Goal: Task Accomplishment & Management: Manage account settings

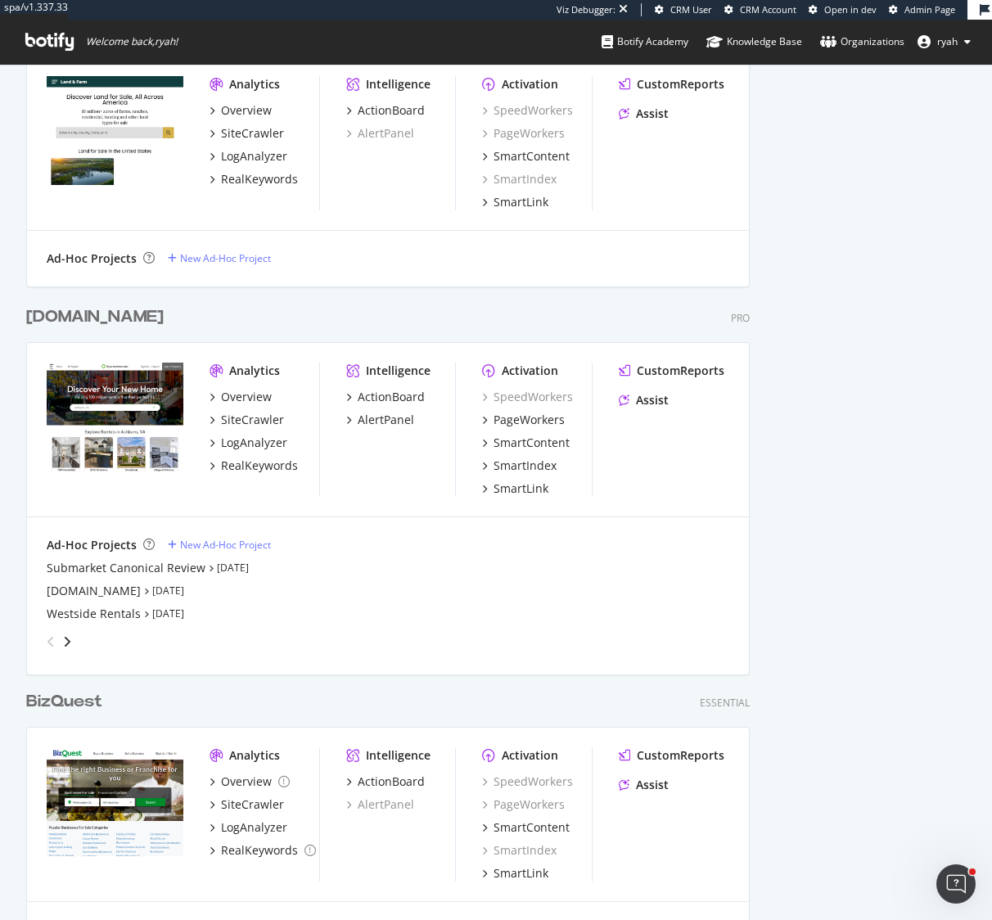
scroll to position [3229, 0]
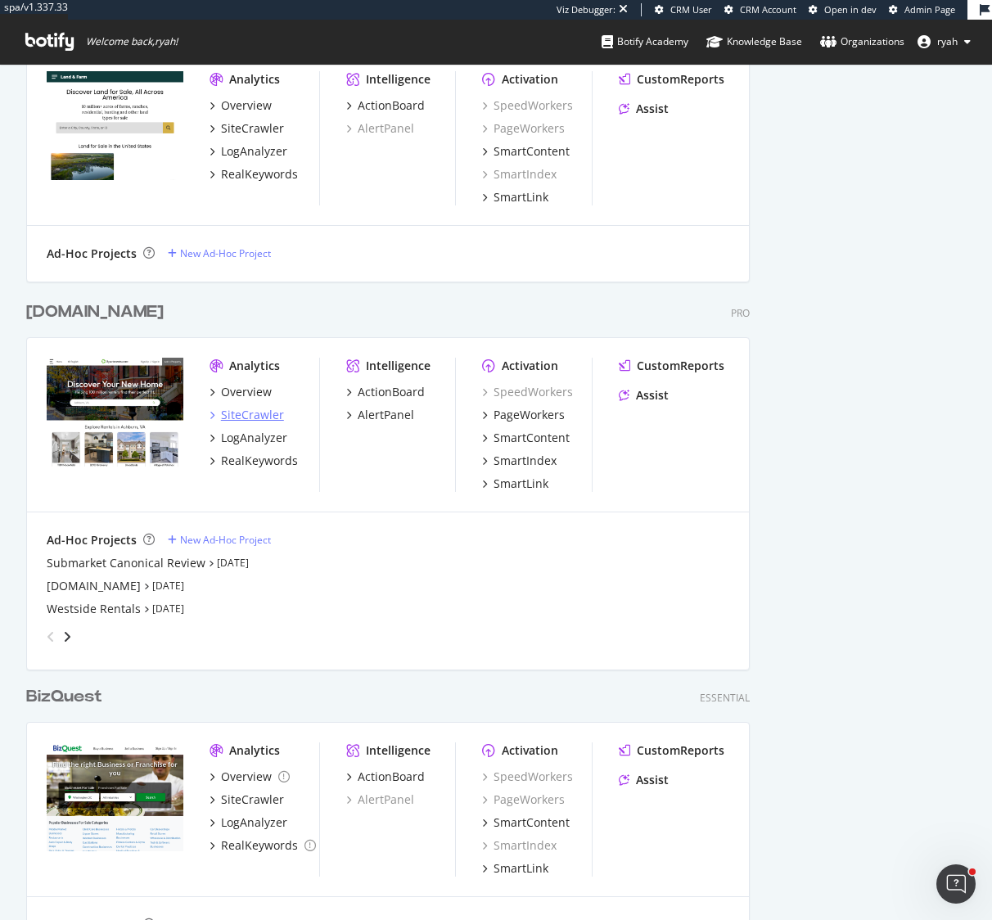
click at [261, 416] on div "SiteCrawler" at bounding box center [252, 415] width 63 height 16
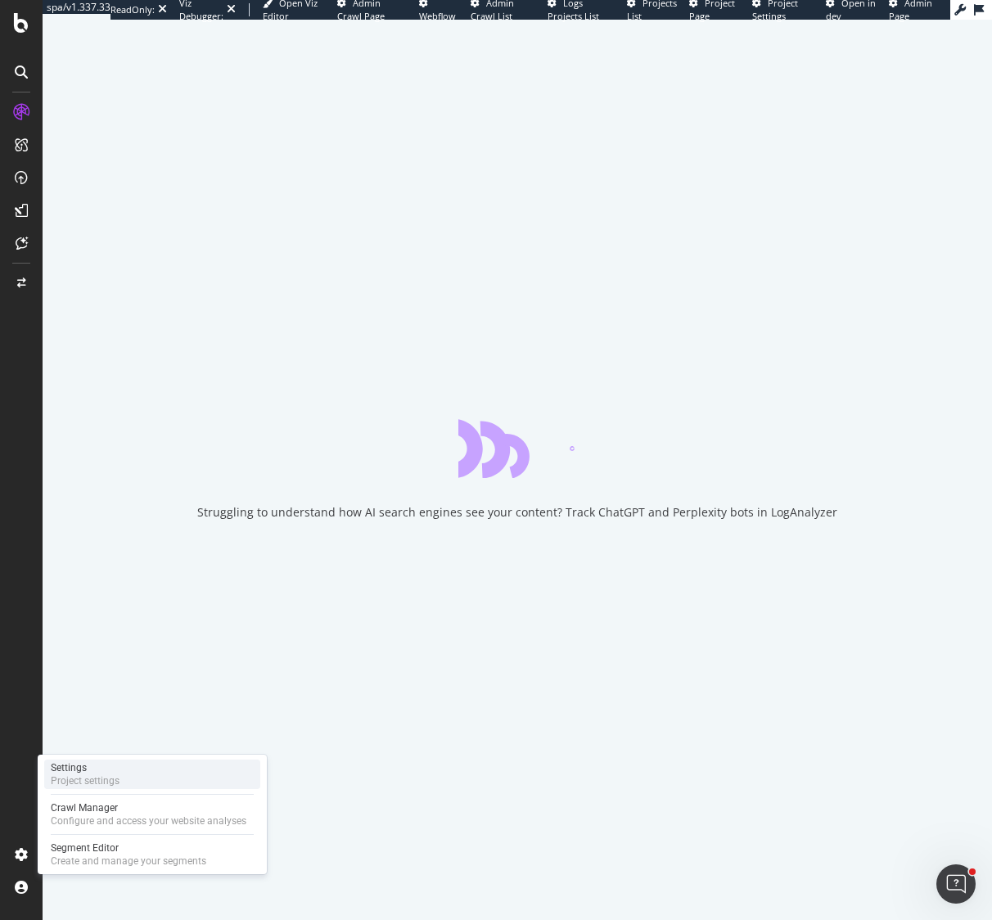
click at [83, 786] on div "Project settings" at bounding box center [85, 780] width 69 height 13
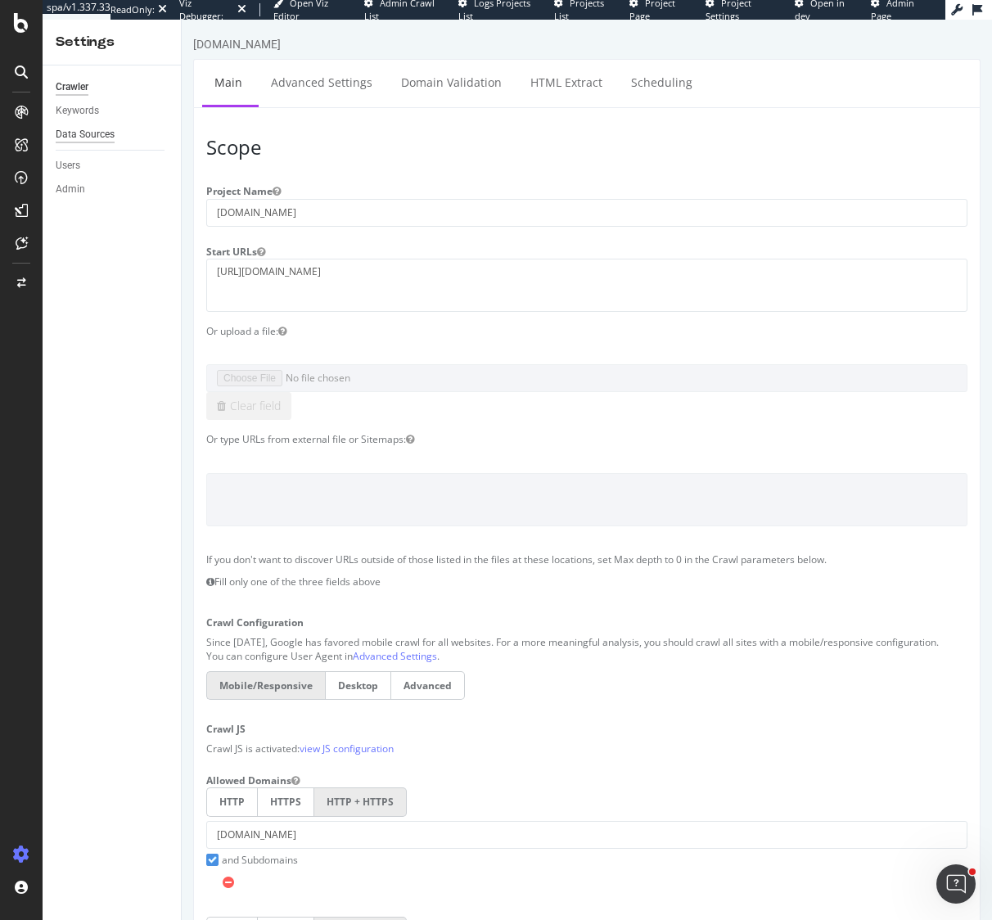
click at [100, 135] on div "Data Sources" at bounding box center [85, 134] width 59 height 17
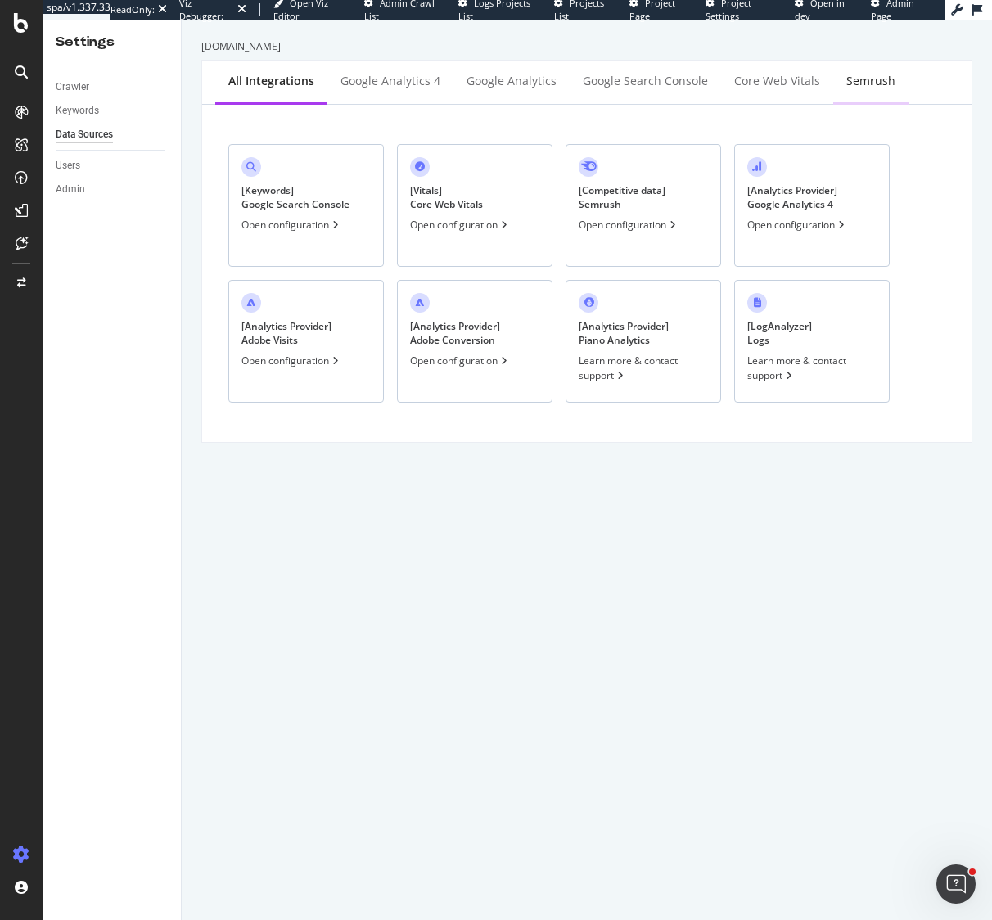
click at [867, 82] on div "Semrush" at bounding box center [870, 81] width 49 height 16
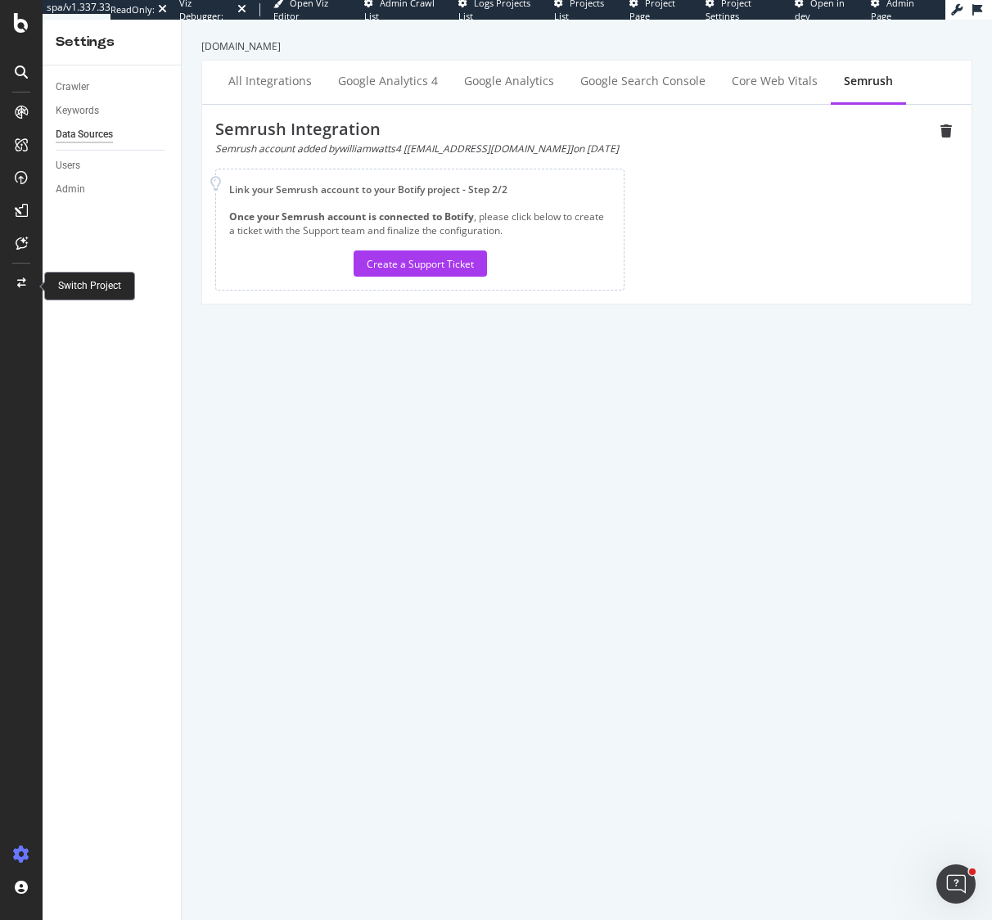
click at [22, 282] on icon at bounding box center [21, 283] width 9 height 10
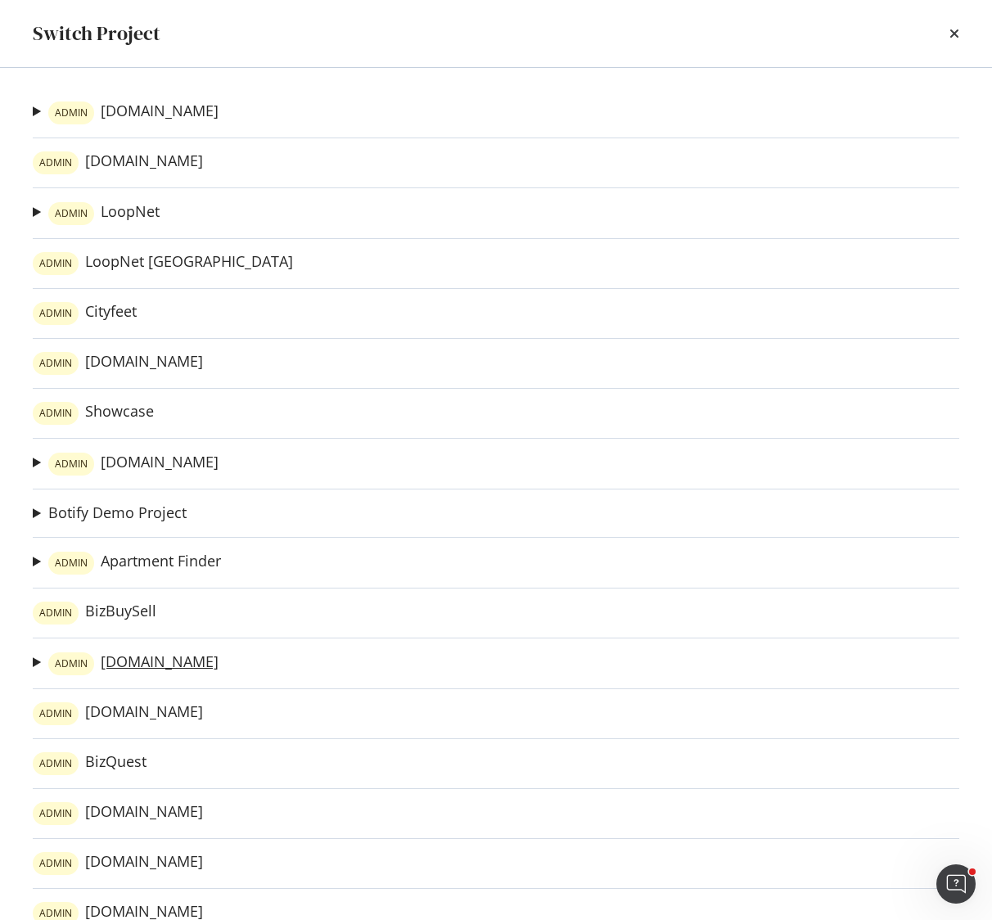
click at [165, 663] on link "ADMIN ForRent.com" at bounding box center [133, 663] width 170 height 23
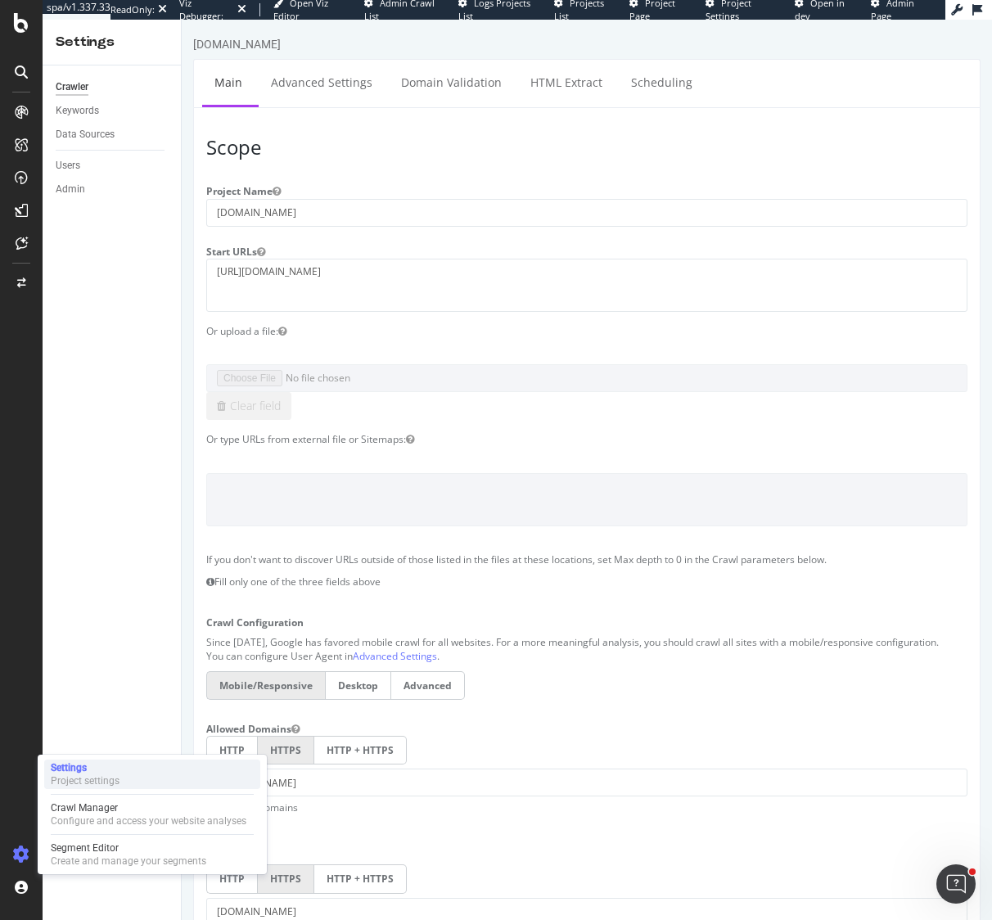
click at [74, 778] on div "Project settings" at bounding box center [85, 780] width 69 height 13
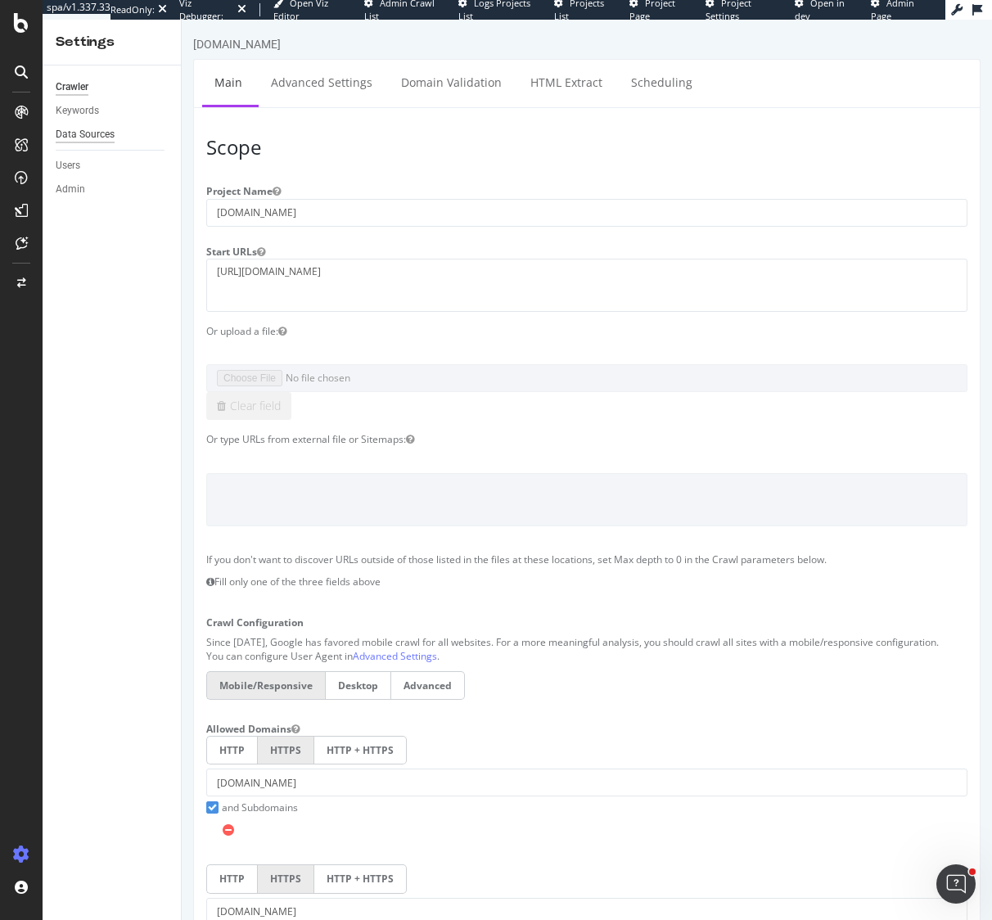
click at [104, 133] on div "Data Sources" at bounding box center [85, 134] width 59 height 17
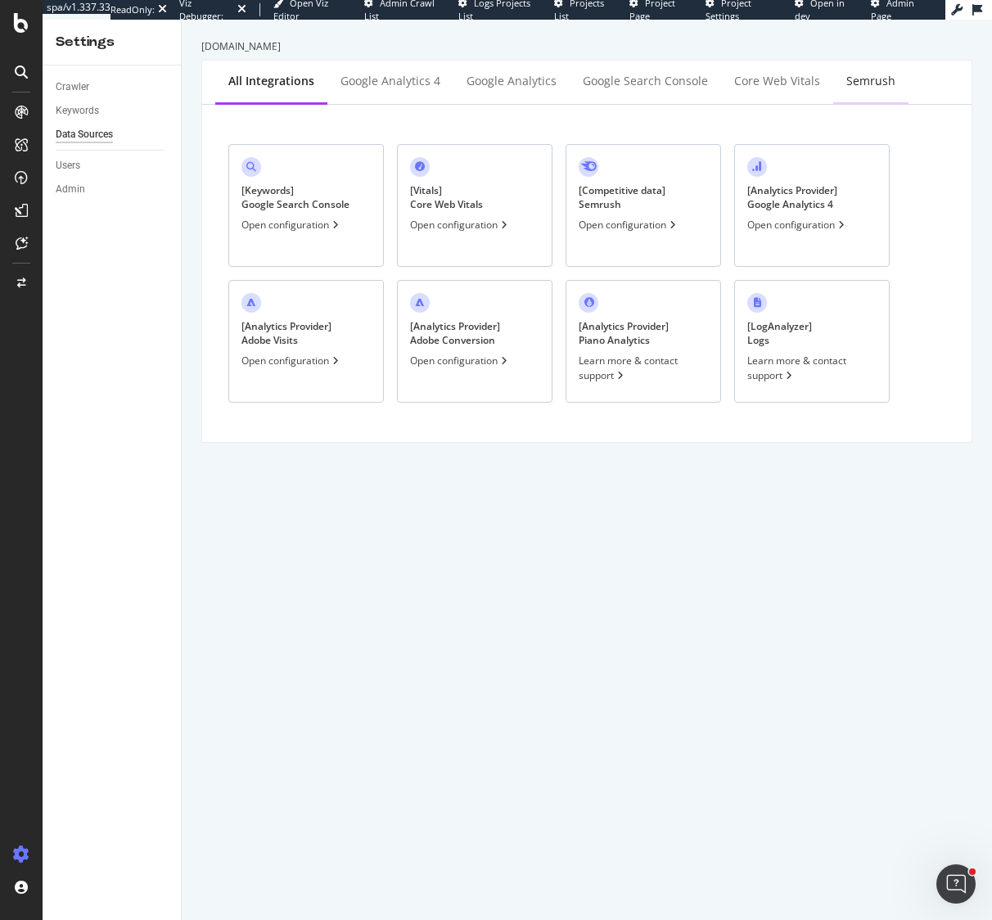
click at [854, 84] on div "Semrush" at bounding box center [870, 81] width 49 height 16
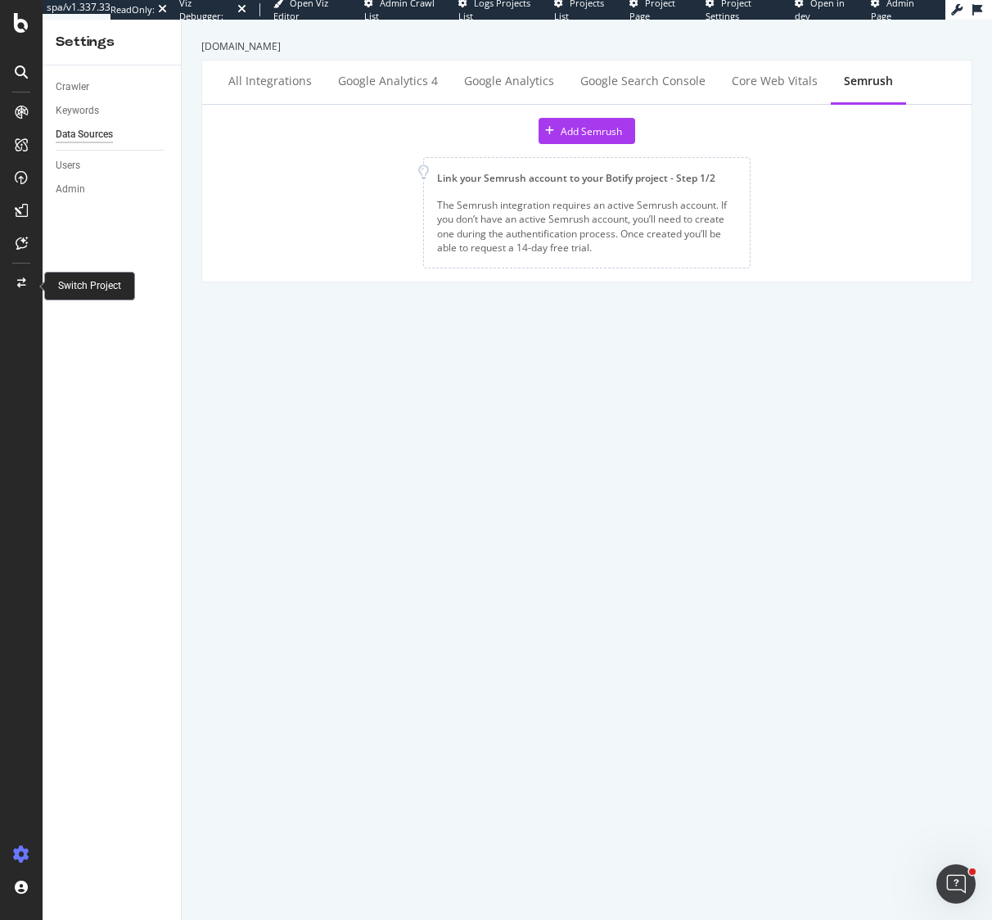
click at [26, 286] on div at bounding box center [21, 283] width 39 height 26
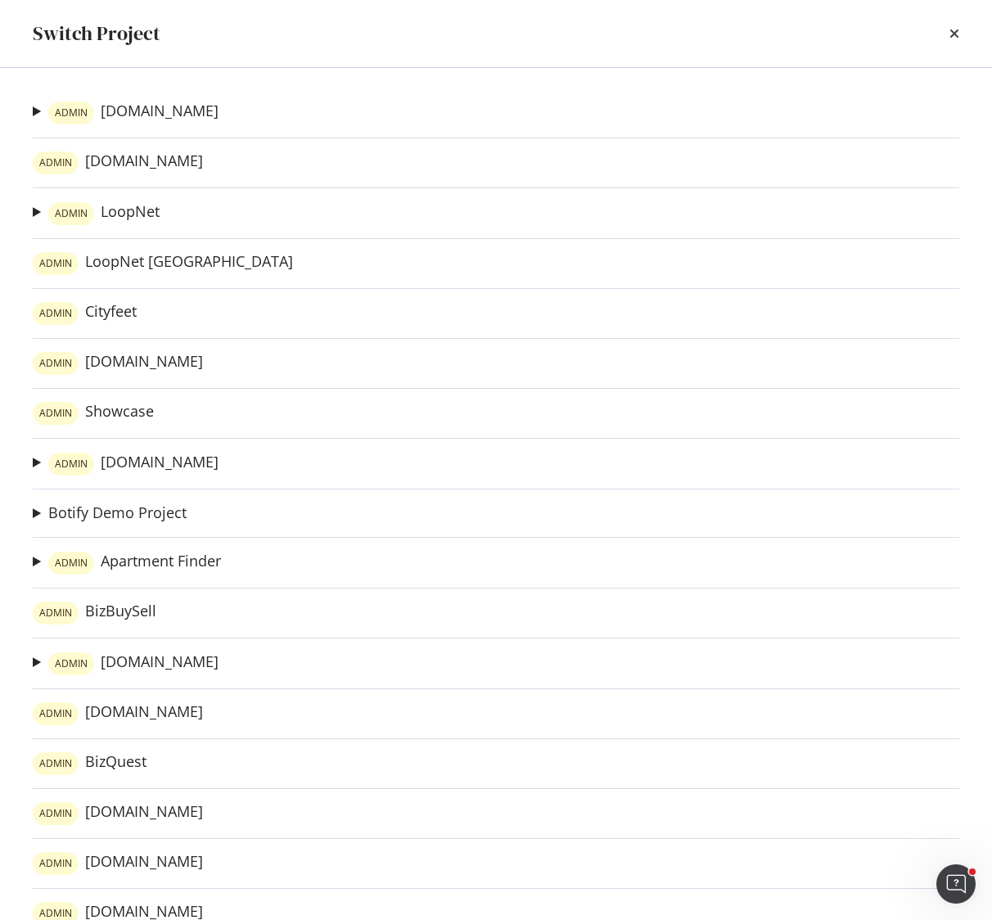
scroll to position [38, 0]
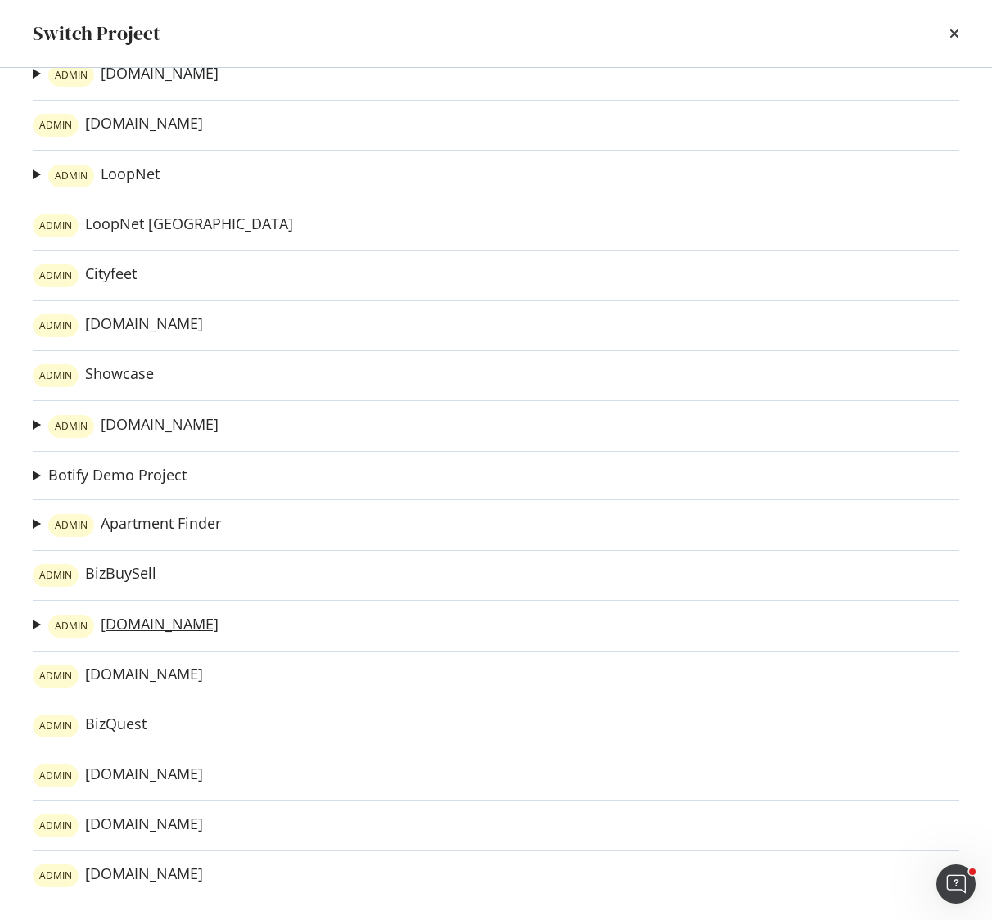
click at [170, 624] on link "ADMIN ForRent.com" at bounding box center [133, 626] width 170 height 23
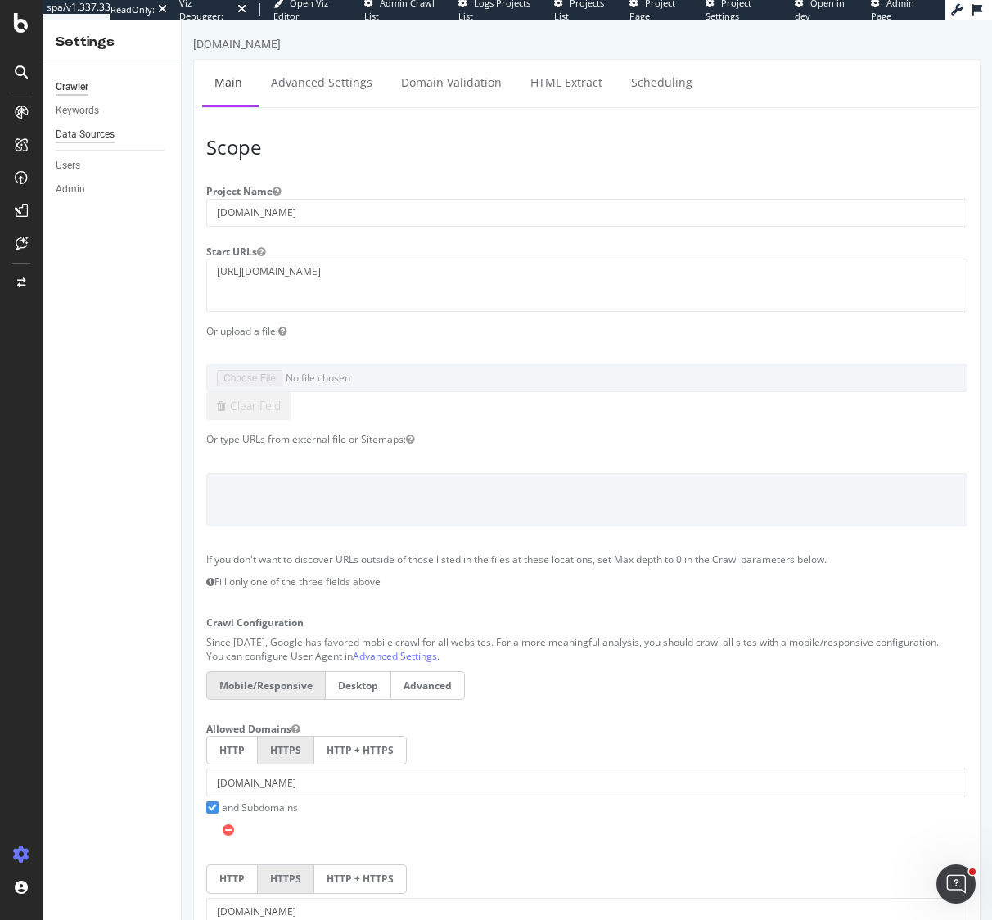
click at [104, 133] on div "Data Sources" at bounding box center [85, 134] width 59 height 17
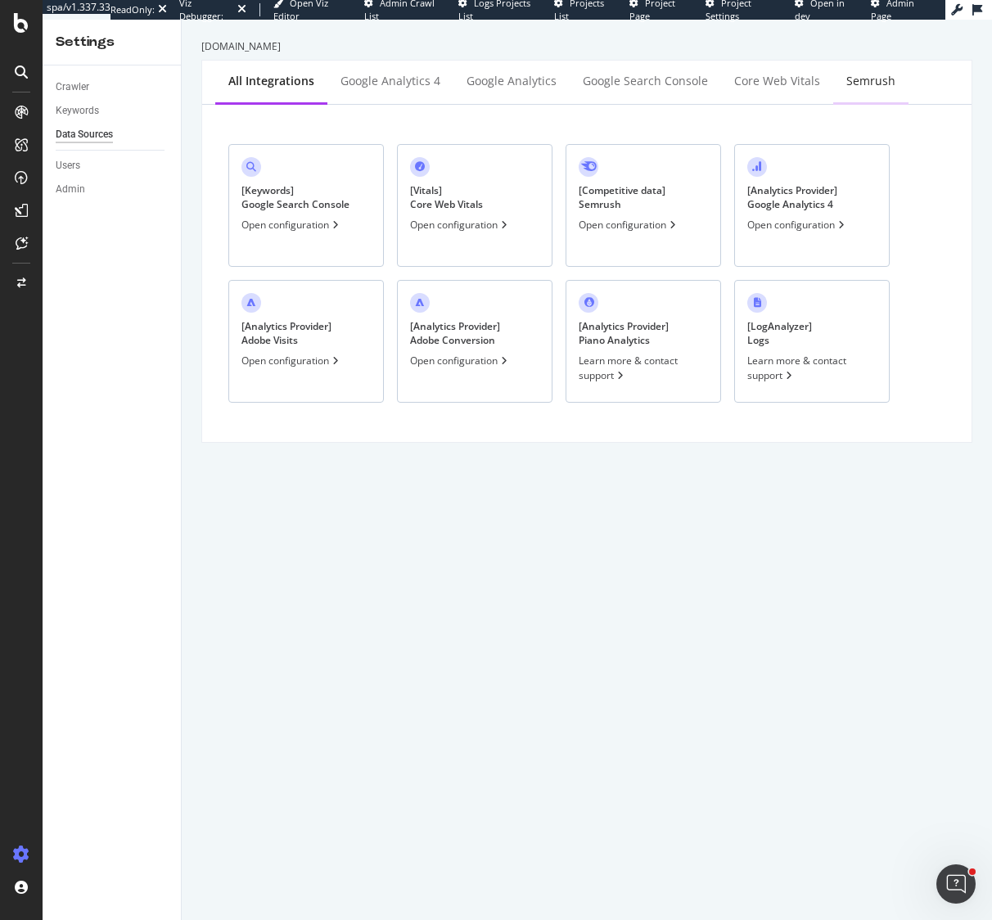
click at [852, 80] on div "Semrush" at bounding box center [870, 81] width 49 height 16
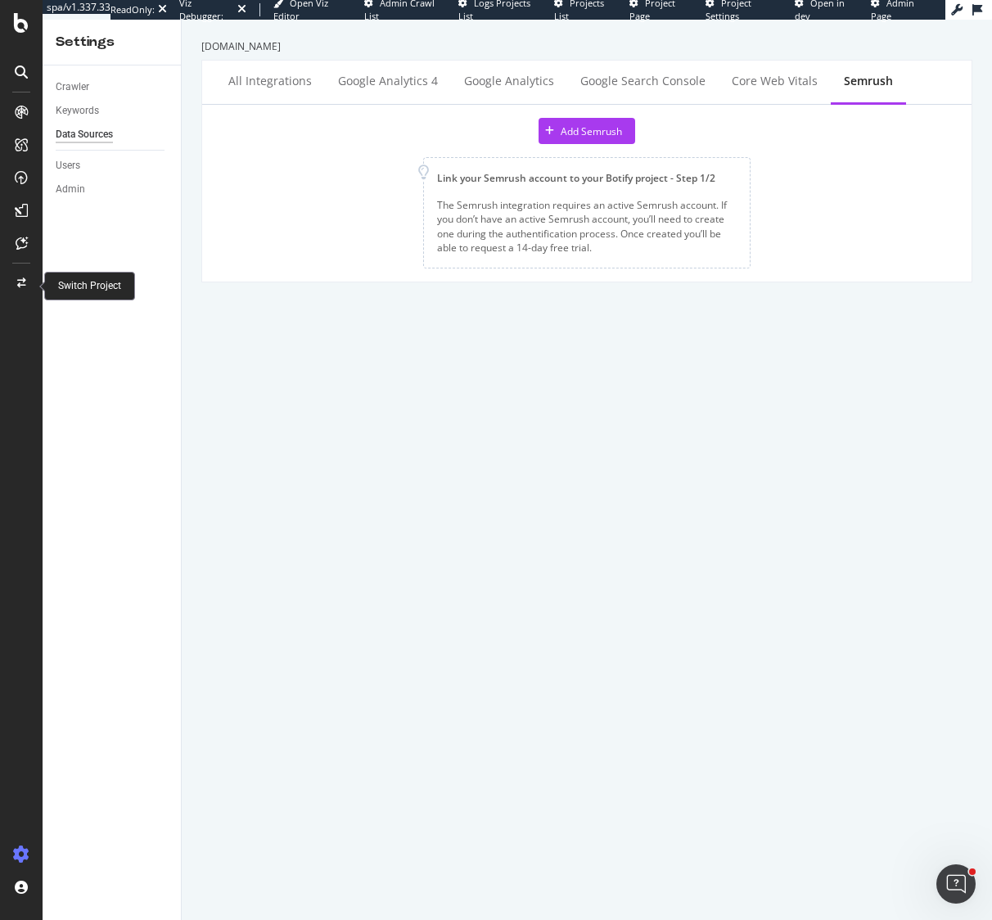
click at [17, 282] on icon at bounding box center [21, 283] width 9 height 10
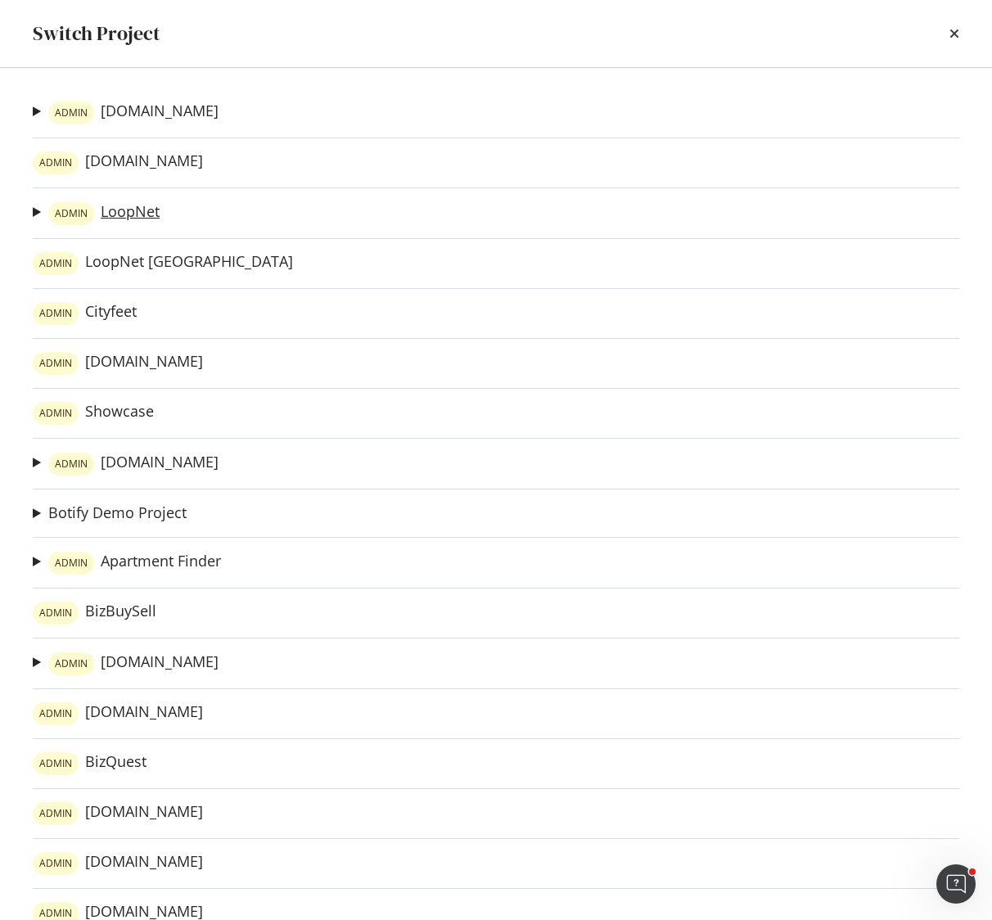
click at [125, 216] on link "ADMIN LoopNet" at bounding box center [103, 213] width 111 height 23
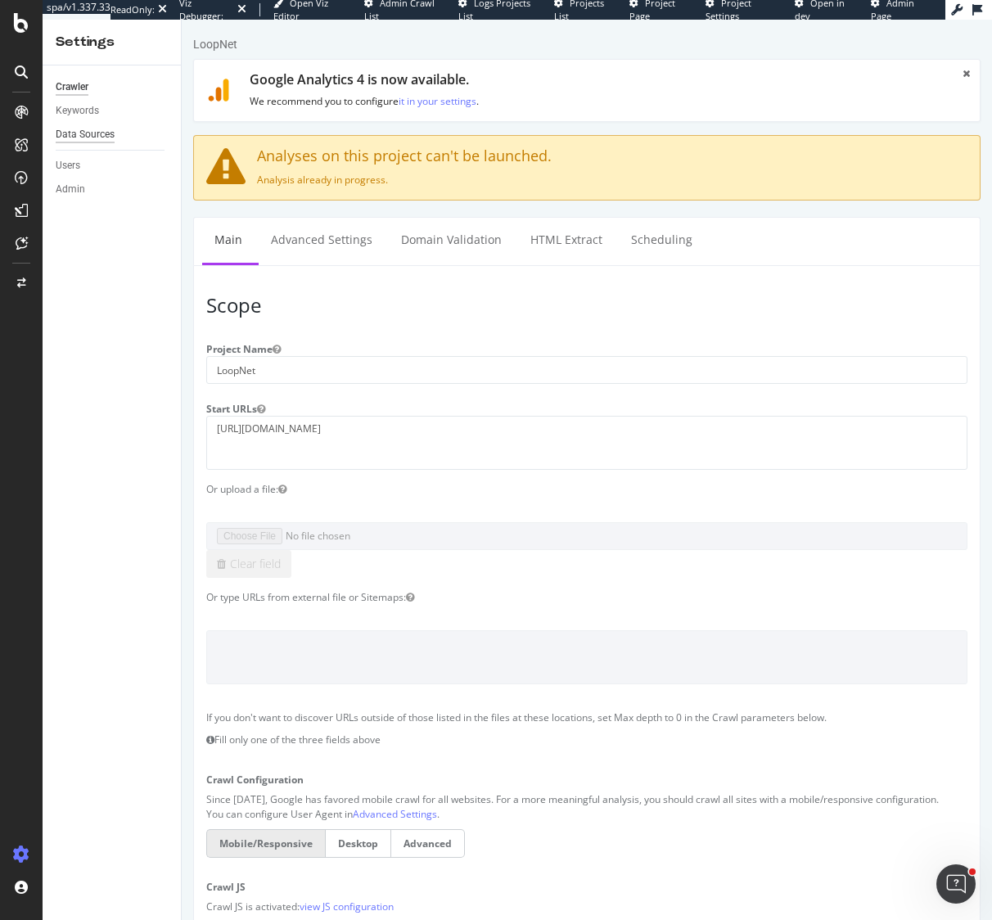
click at [101, 135] on div "Data Sources" at bounding box center [85, 134] width 59 height 17
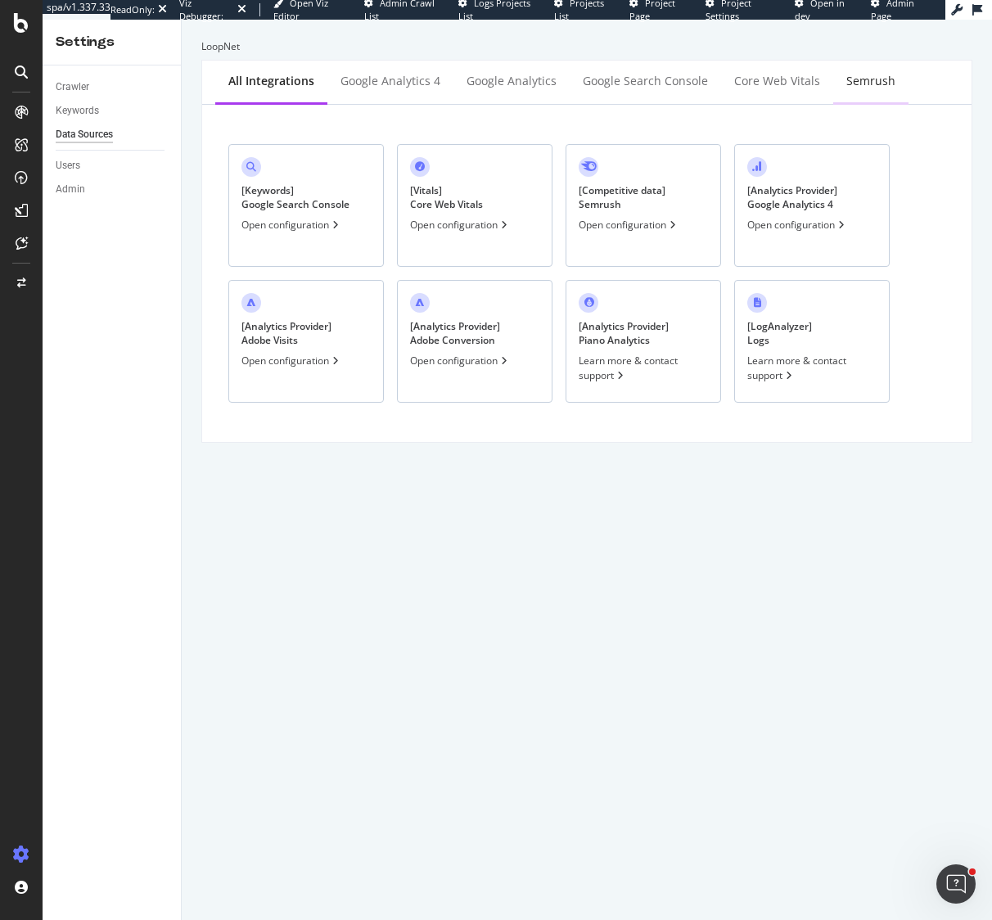
click at [859, 80] on div "Semrush" at bounding box center [870, 81] width 49 height 16
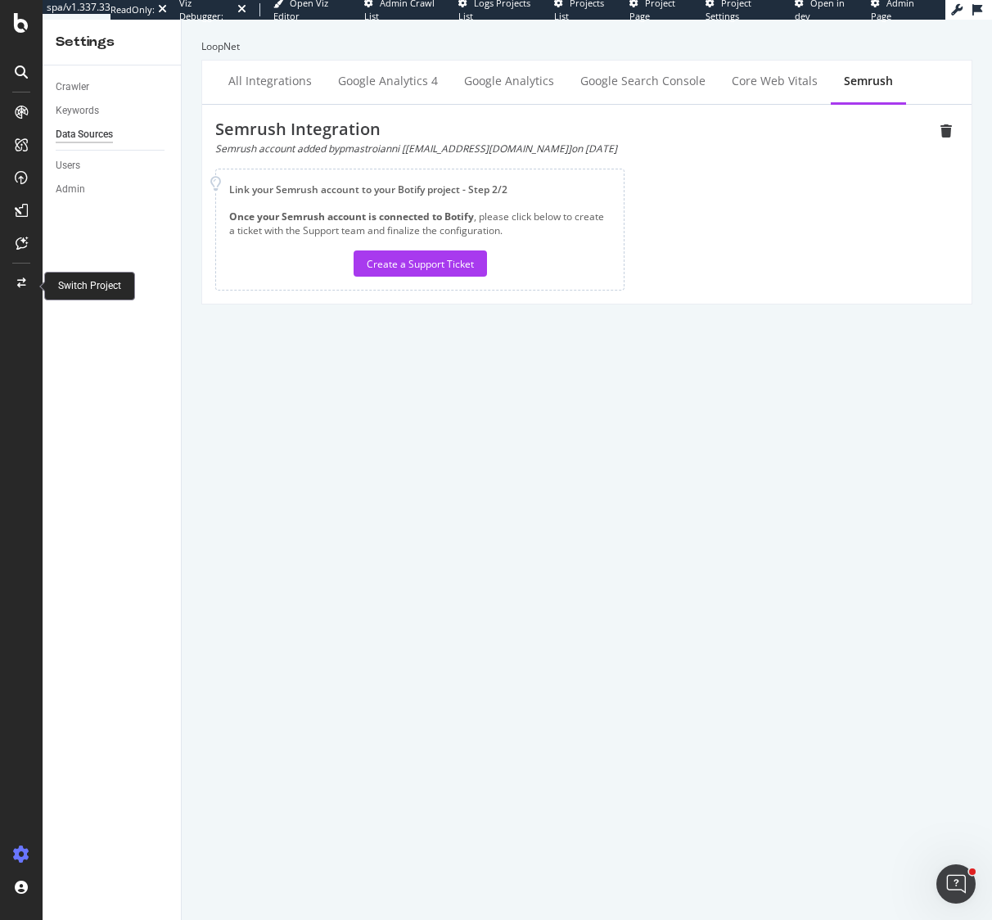
click at [20, 284] on icon at bounding box center [21, 283] width 9 height 10
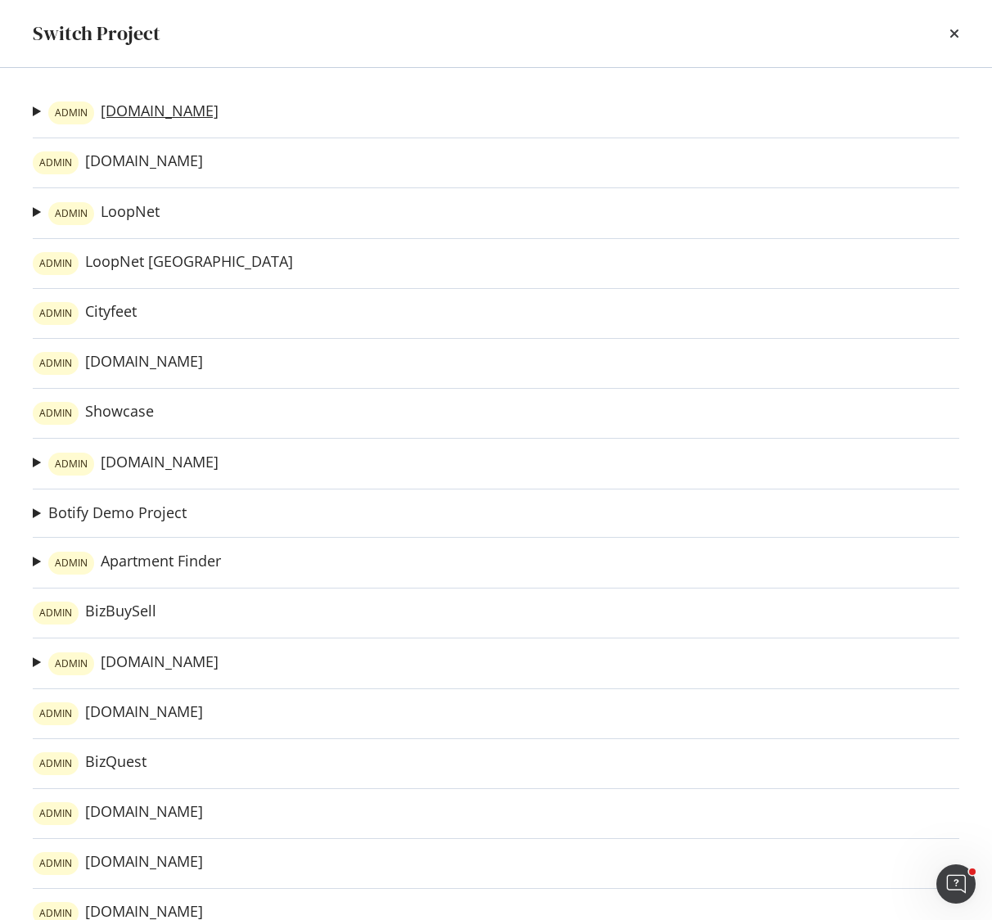
click at [188, 113] on link "ADMIN Apartments.com" at bounding box center [133, 112] width 170 height 23
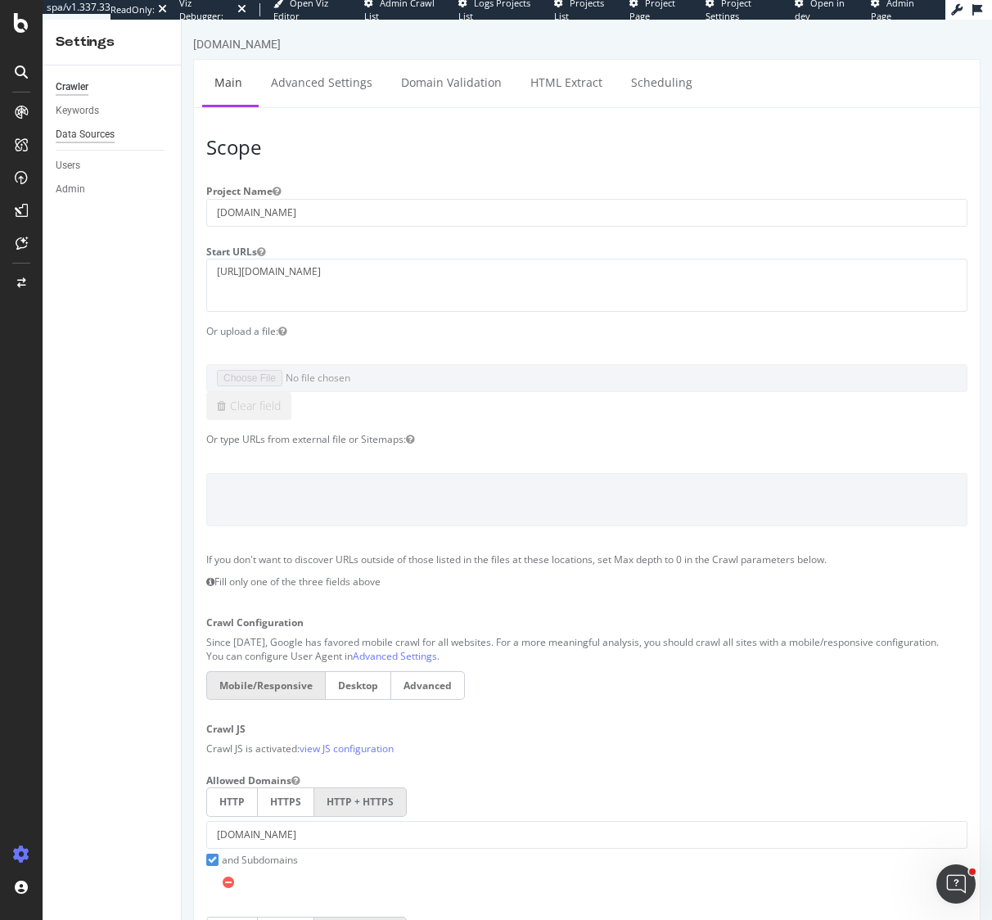
click at [69, 133] on div "Data Sources" at bounding box center [85, 134] width 59 height 17
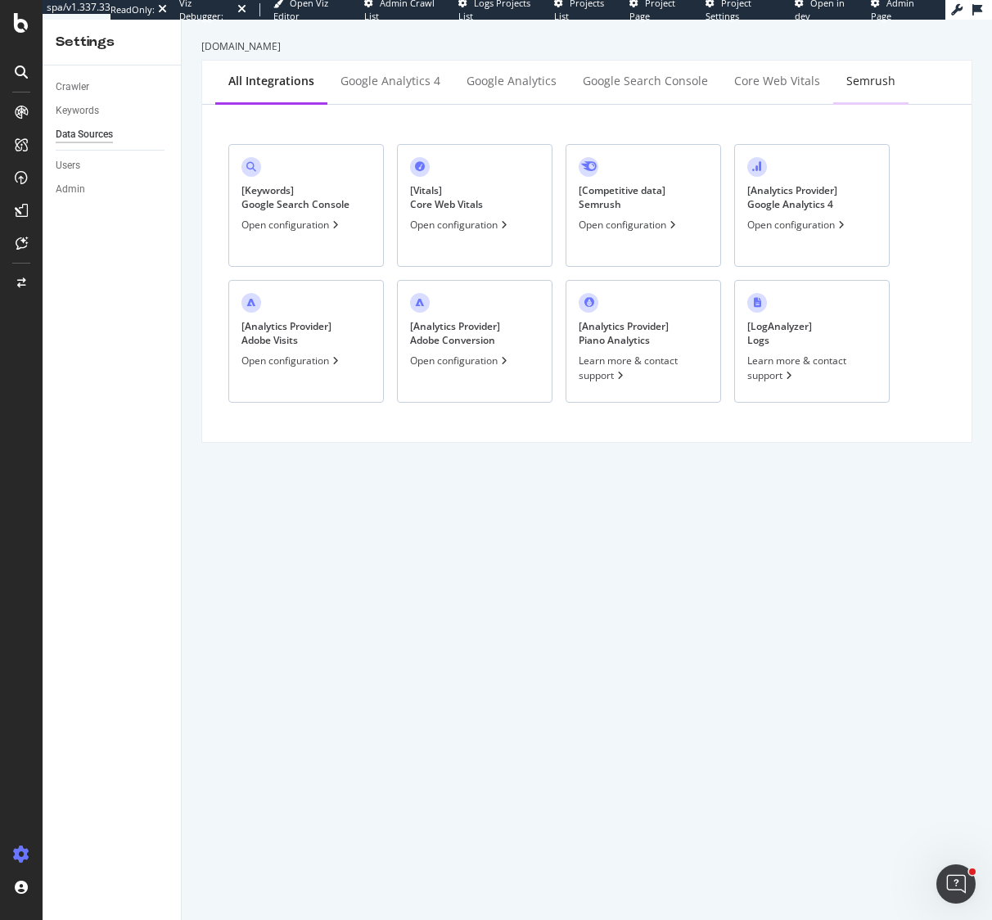
click at [866, 83] on div "Semrush" at bounding box center [870, 81] width 49 height 16
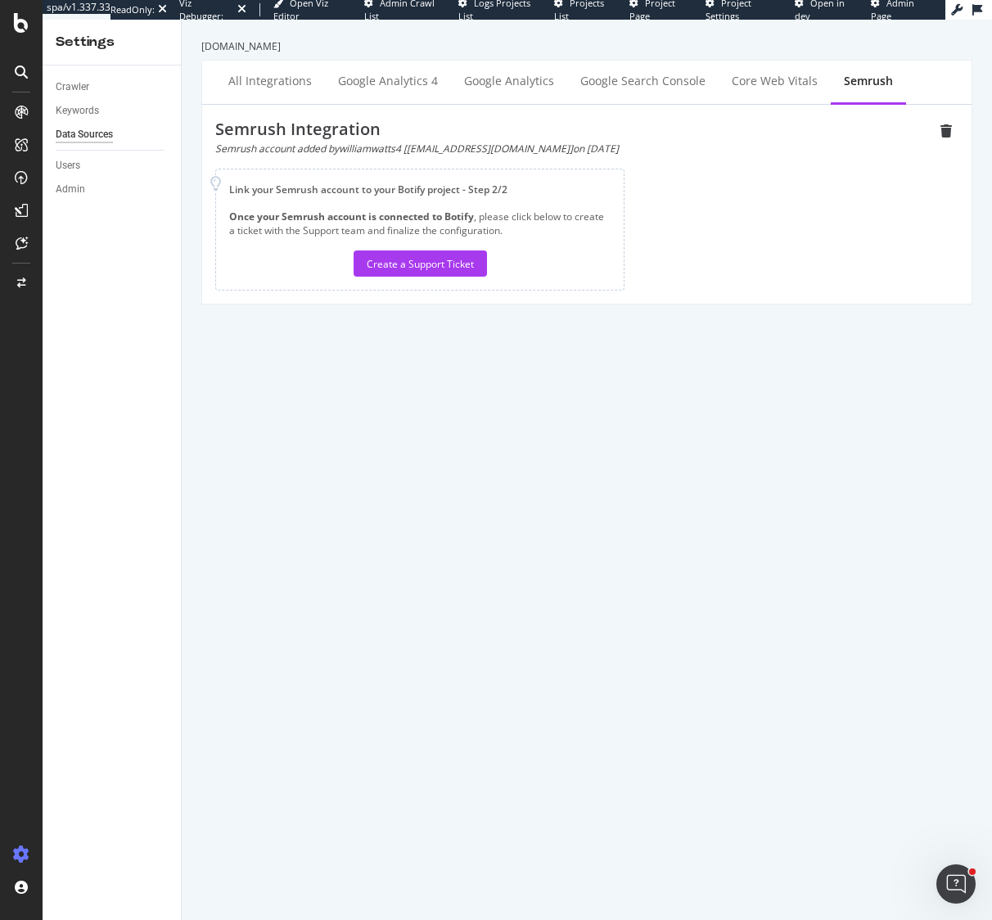
drag, startPoint x: 561, startPoint y: 147, endPoint x: 522, endPoint y: 147, distance: 39.3
click at [522, 147] on div "Semrush account added by williamwatts4 [bwatts@costar.com] on 2022-09-30" at bounding box center [574, 149] width 719 height 14
copy div "2022-09-30"
drag, startPoint x: 605, startPoint y: 149, endPoint x: 557, endPoint y: 157, distance: 49.0
click at [552, 148] on div "Semrush account added by pmastroianni [pmastroianni@costar.com] on 2023-01-11" at bounding box center [574, 149] width 719 height 14
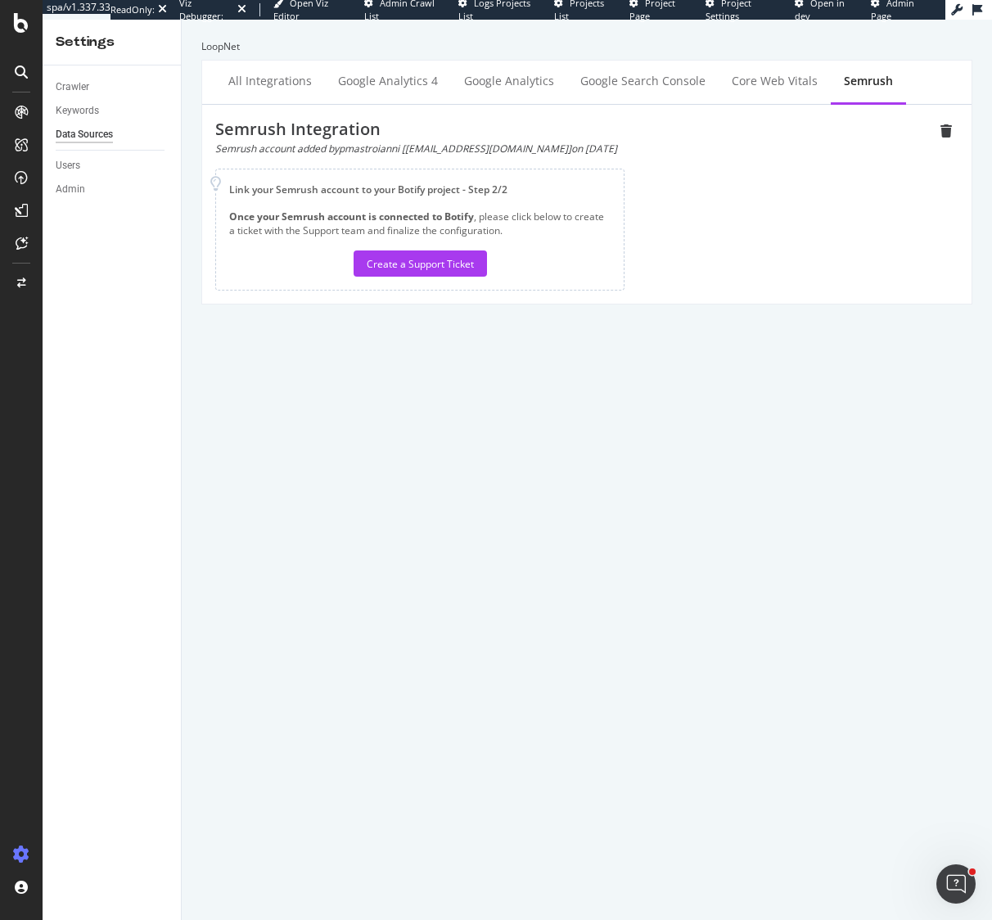
copy div "2023-01-11"
click at [23, 22] on icon at bounding box center [21, 23] width 15 height 20
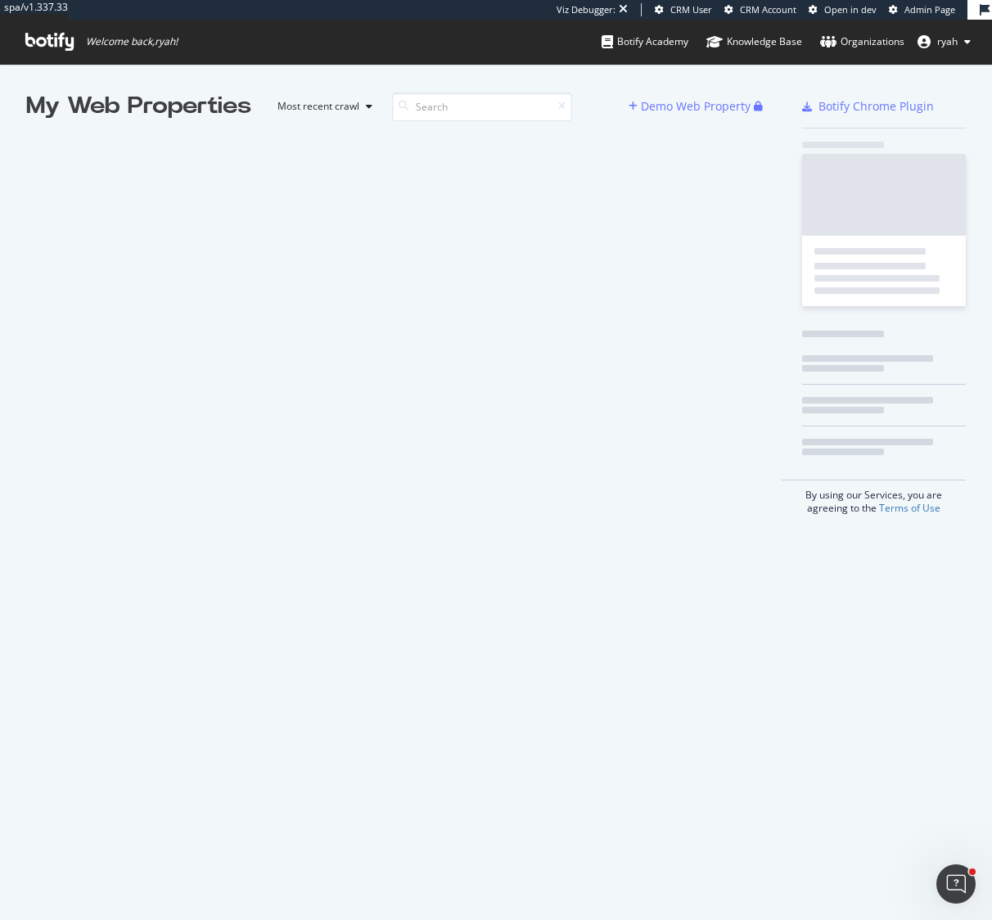
scroll to position [920, 992]
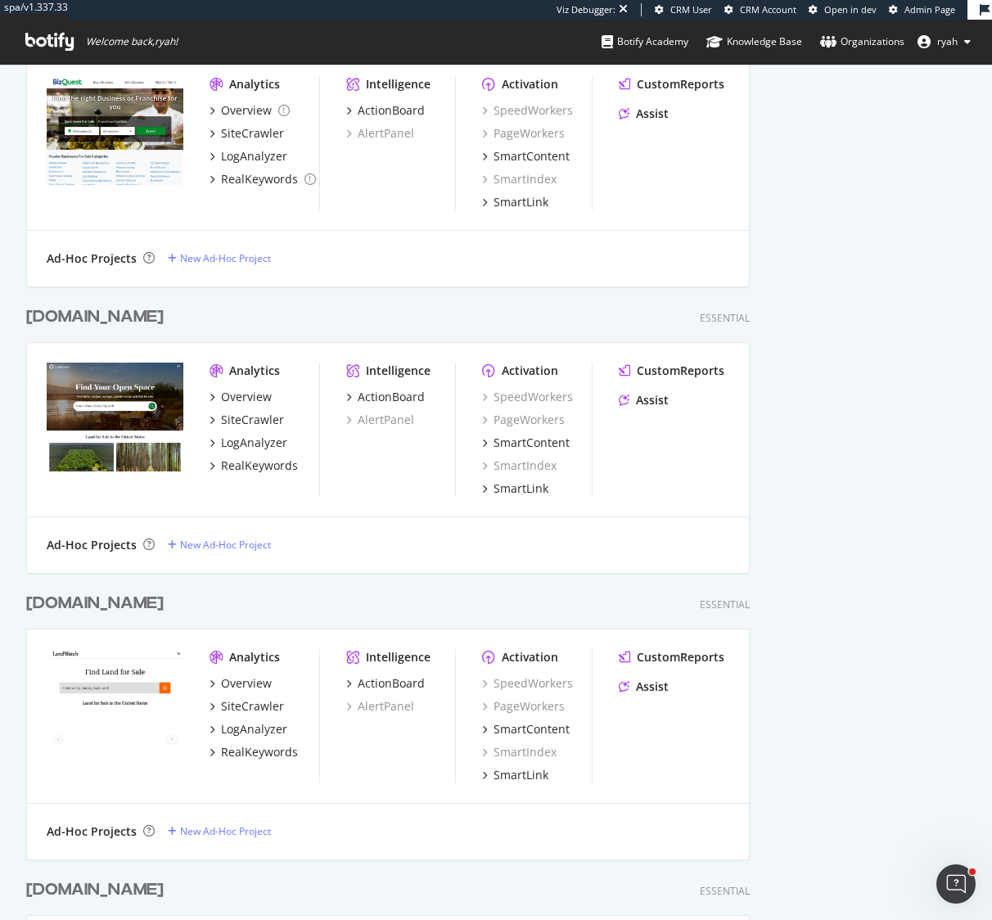
scroll to position [3846, 0]
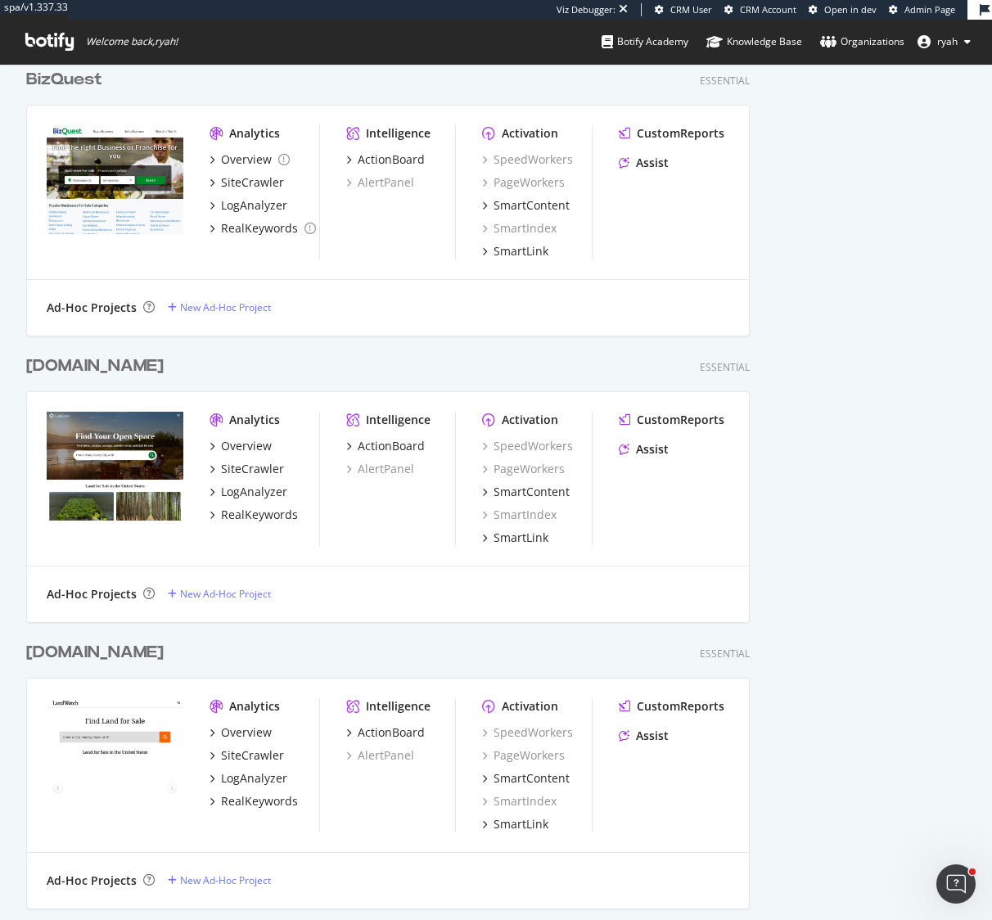
click at [69, 362] on div "land.com" at bounding box center [94, 366] width 137 height 24
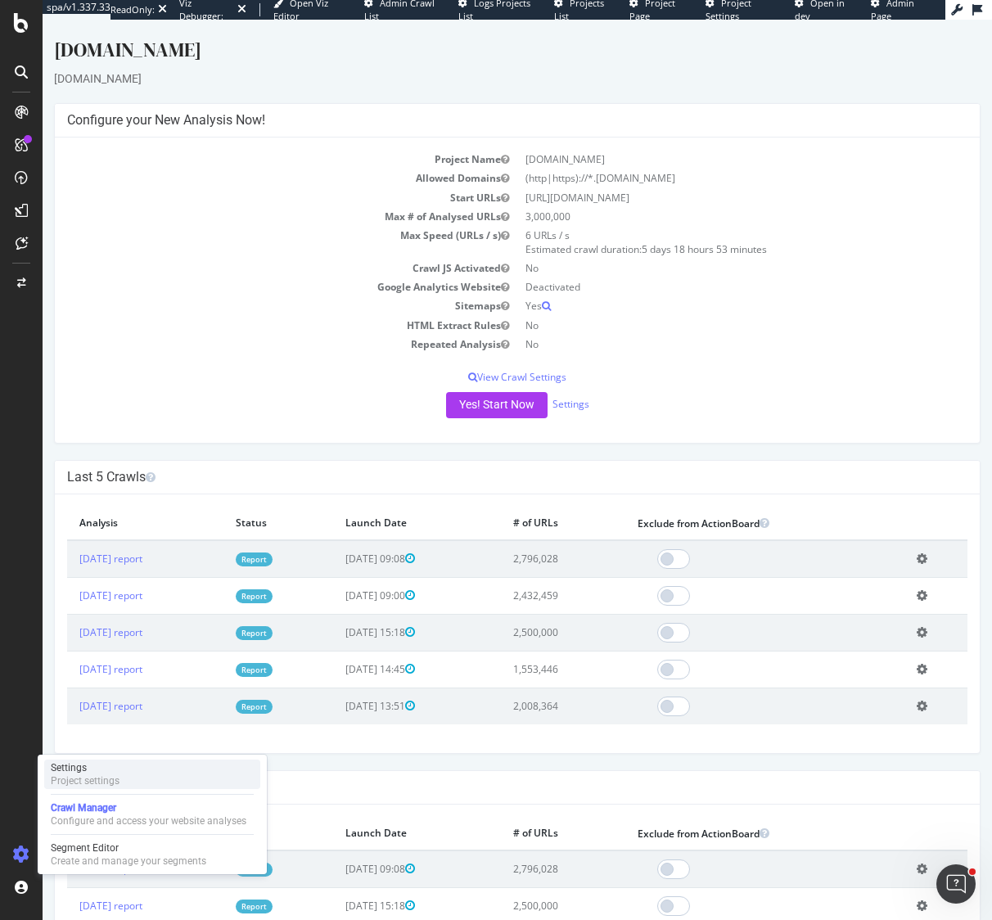
drag, startPoint x: 75, startPoint y: 777, endPoint x: 72, endPoint y: 767, distance: 10.4
click at [77, 777] on div "Project settings" at bounding box center [85, 780] width 69 height 13
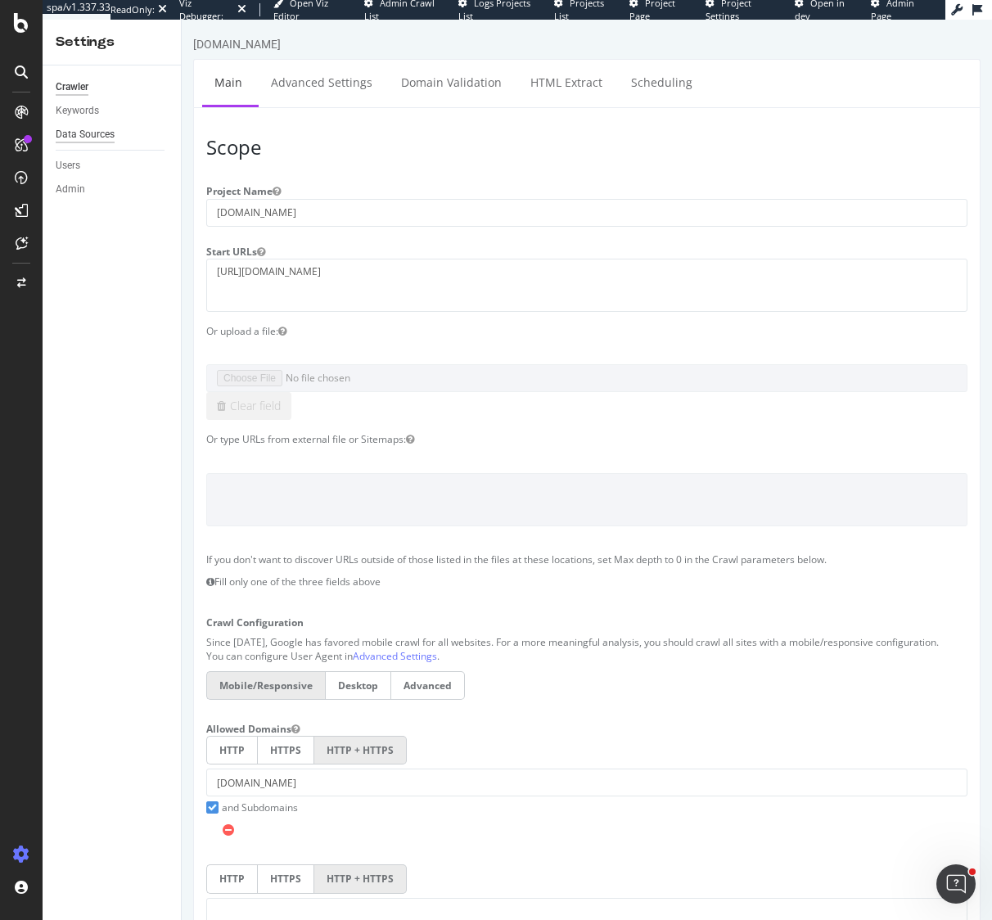
click at [100, 129] on div "Data Sources" at bounding box center [85, 134] width 59 height 17
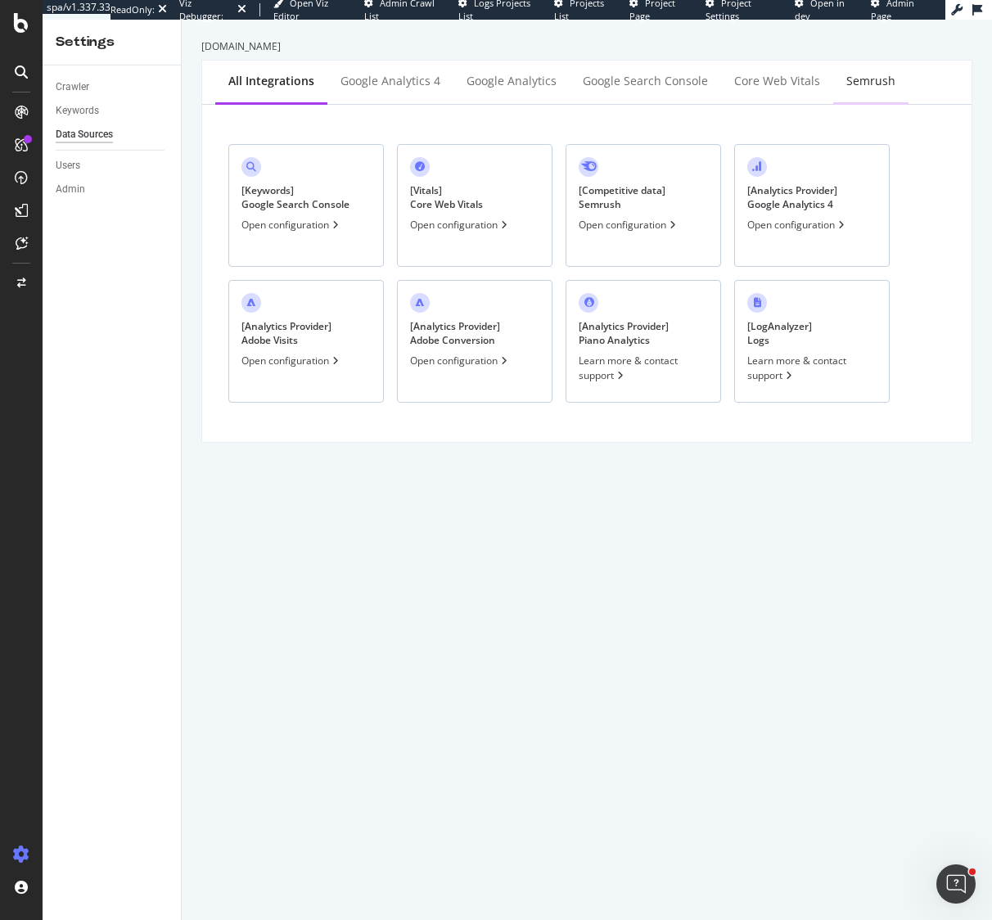
click at [846, 83] on div "Semrush" at bounding box center [870, 81] width 49 height 16
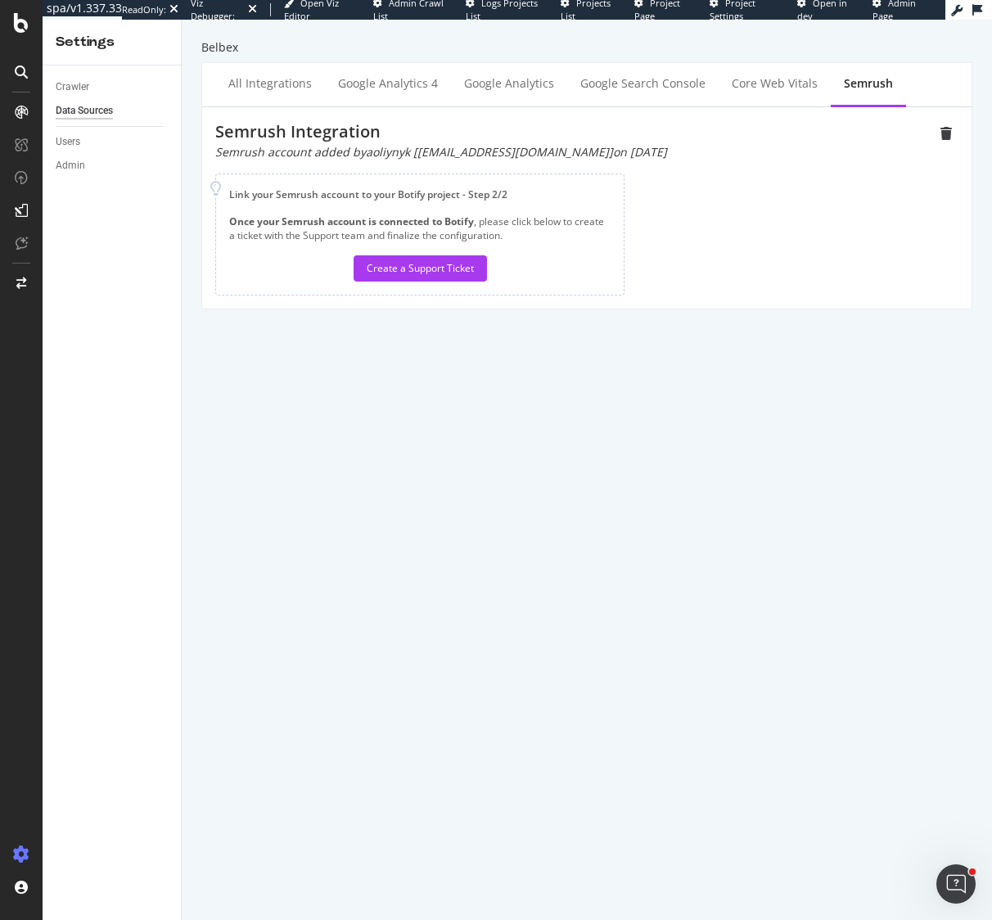
drag, startPoint x: 623, startPoint y: 154, endPoint x: 555, endPoint y: 154, distance: 67.9
click at [555, 153] on div "Semrush account added by aoliynyk [[EMAIL_ADDRESS][DOMAIN_NAME]] on [DATE]" at bounding box center [574, 152] width 719 height 16
copy div "[DATE]"
click at [895, 170] on div "Semrush Integration Semrush account added by aoliynyk [[EMAIL_ADDRESS][DOMAIN_N…" at bounding box center [586, 207] width 743 height 175
